Goal: Transaction & Acquisition: Purchase product/service

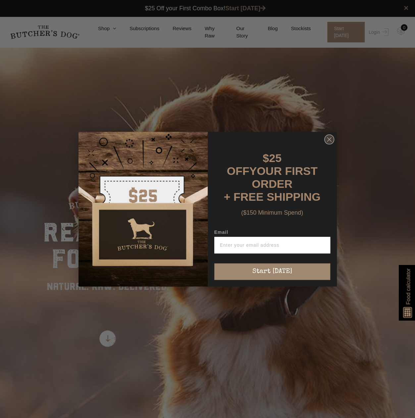
click at [325, 142] on circle "Close dialog" at bounding box center [329, 139] width 10 height 10
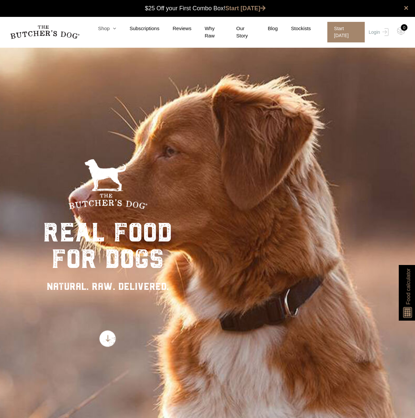
click at [111, 31] on icon at bounding box center [113, 28] width 7 height 5
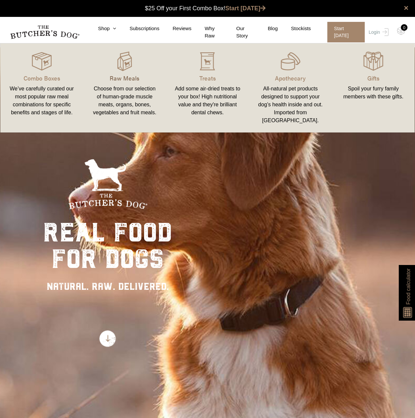
click at [128, 75] on p "Raw Meals" at bounding box center [124, 78] width 67 height 9
